Goal: Navigation & Orientation: Understand site structure

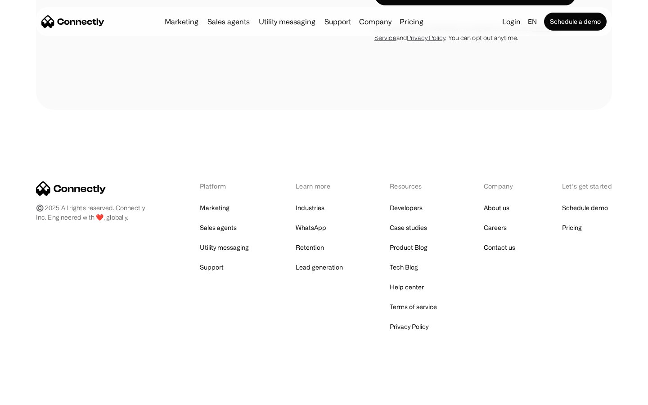
scroll to position [2552, 0]
